Goal: Information Seeking & Learning: Learn about a topic

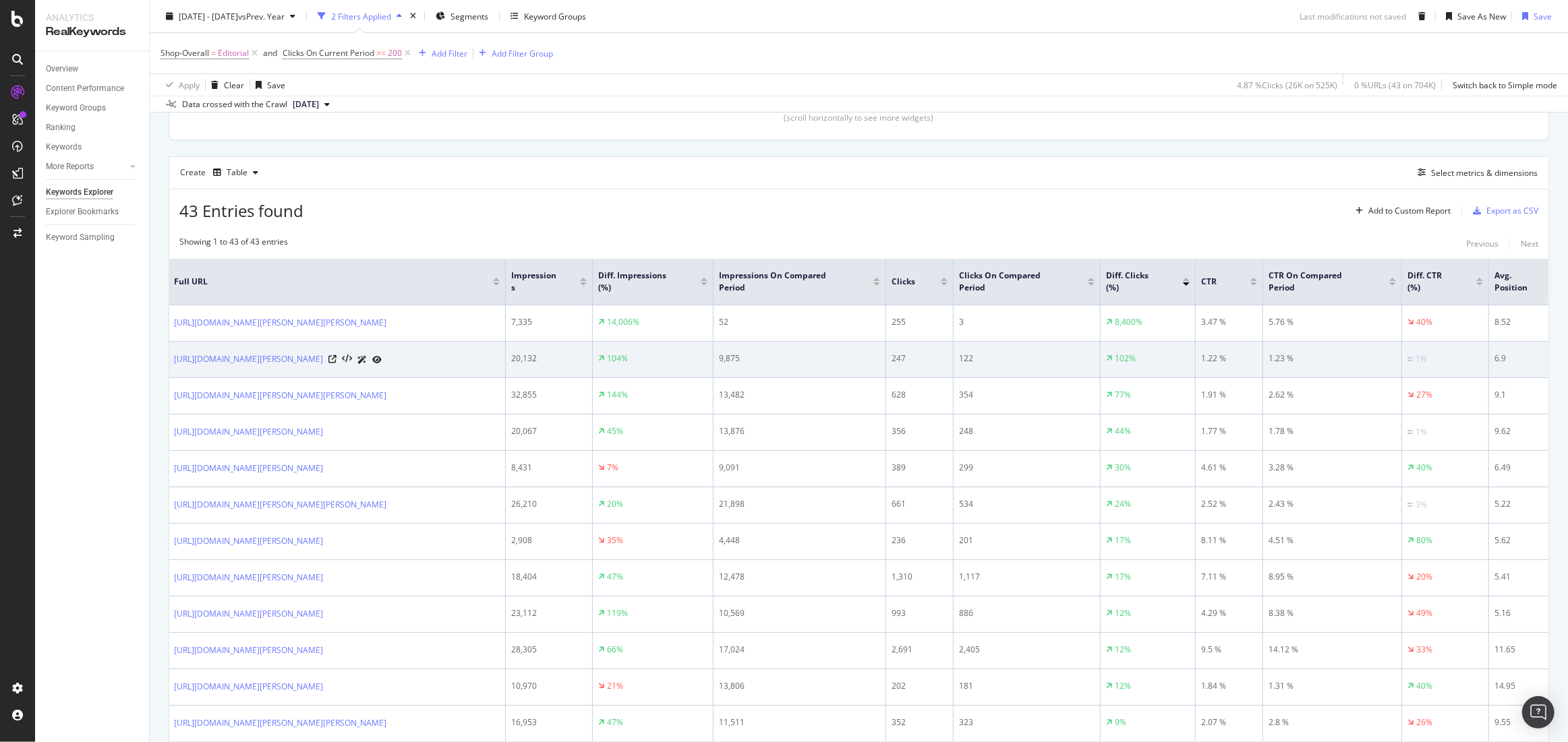
scroll to position [0, 1]
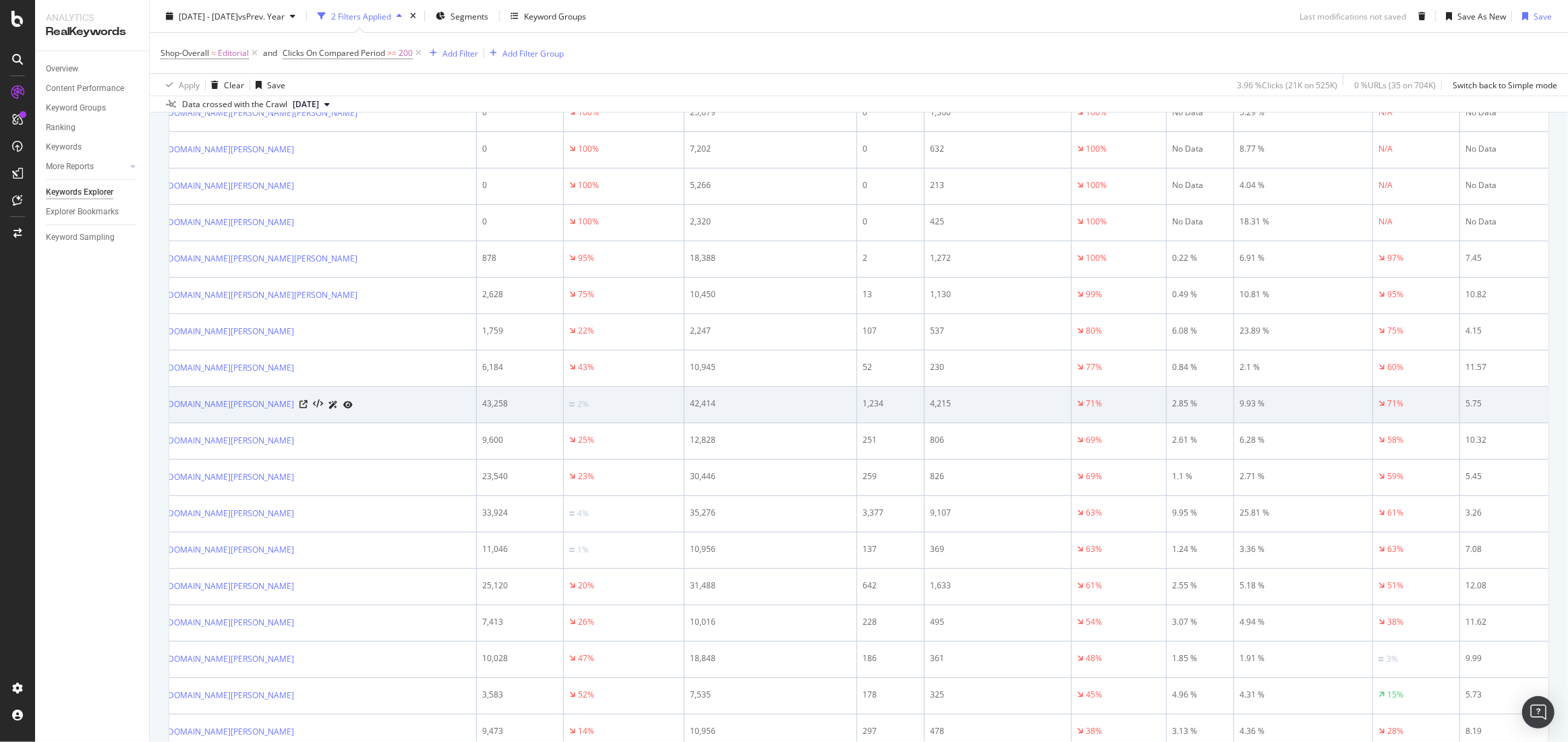
scroll to position [0, 34]
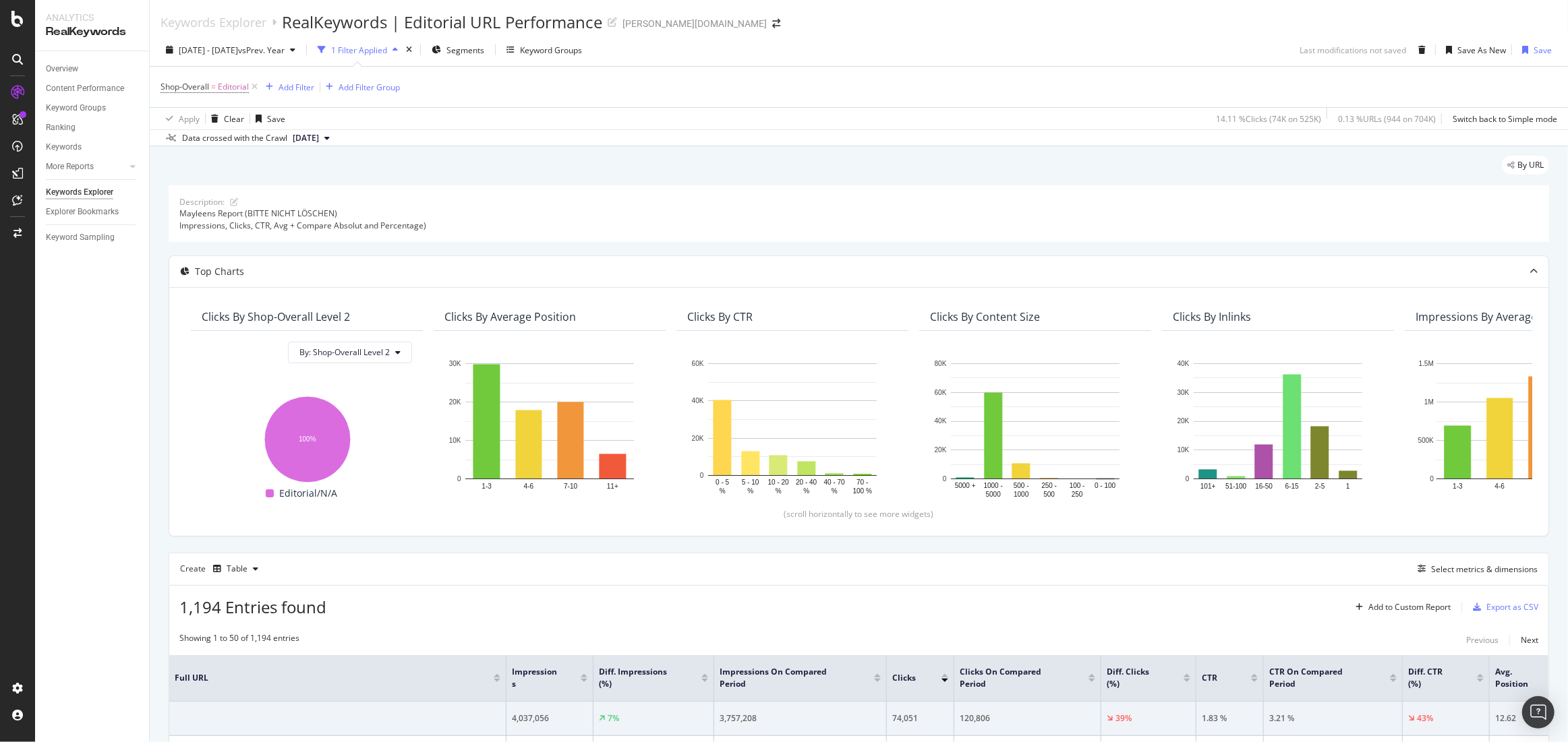
scroll to position [408, 0]
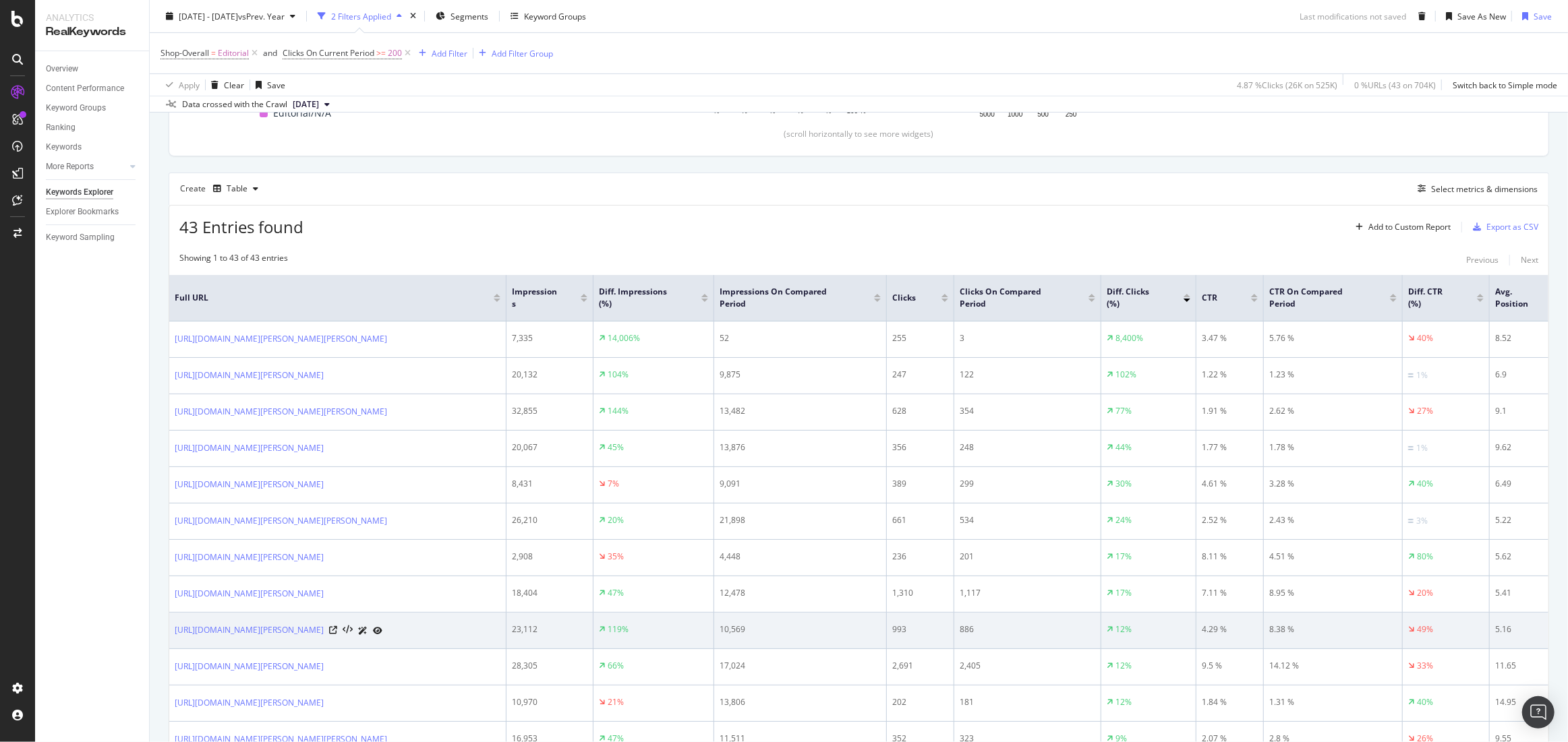
scroll to position [379, 0]
